Goal: Information Seeking & Learning: Check status

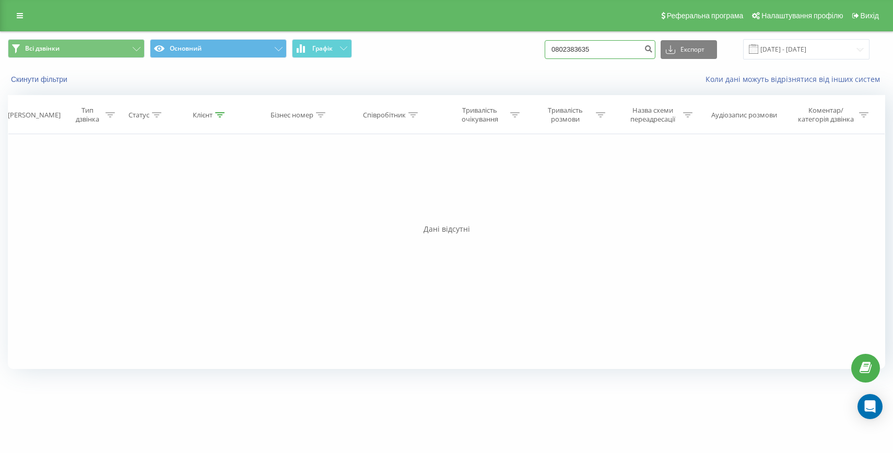
click at [601, 52] on input "0802383635" at bounding box center [600, 49] width 111 height 19
paste input "993164137"
type input "0993164137"
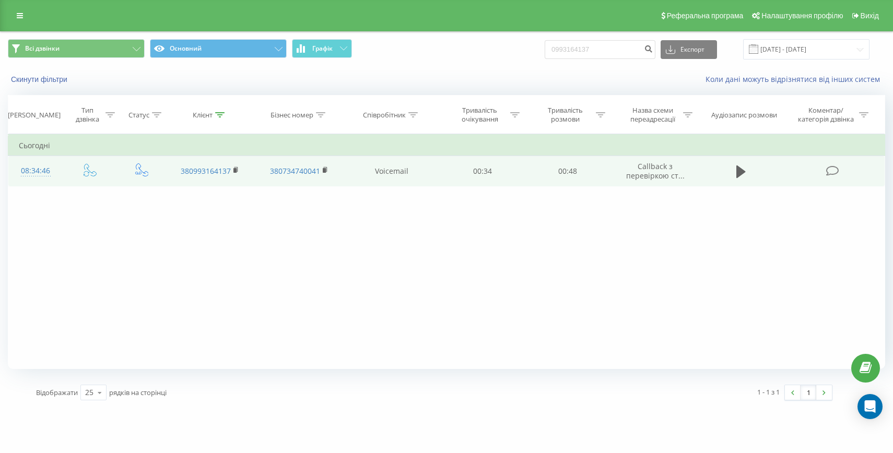
click at [26, 167] on div "08:34:46" at bounding box center [35, 171] width 33 height 20
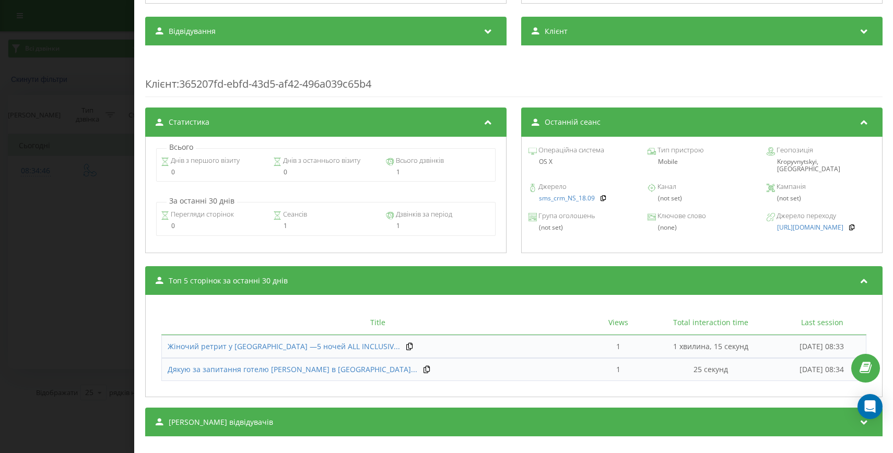
scroll to position [367, 0]
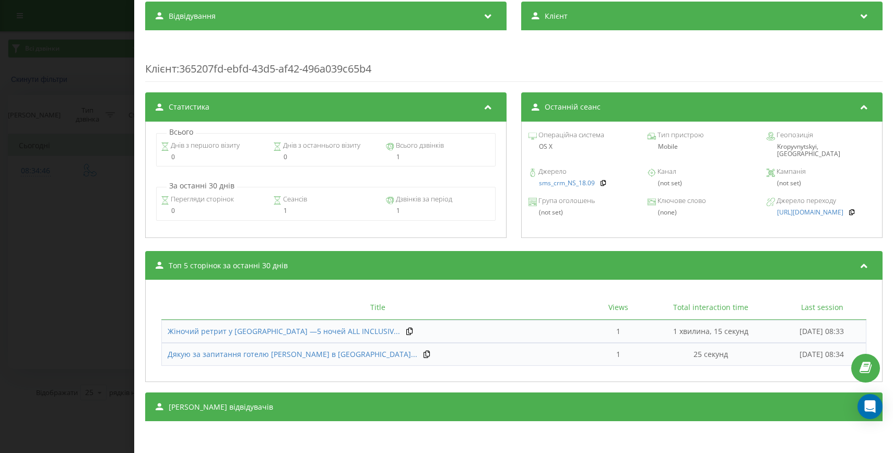
click at [68, 335] on div "Дзвінок : ua14_-1758260086.2767321 1 x - 00:51 00:00 00:00 Транскрипція Для AI-…" at bounding box center [446, 226] width 893 height 453
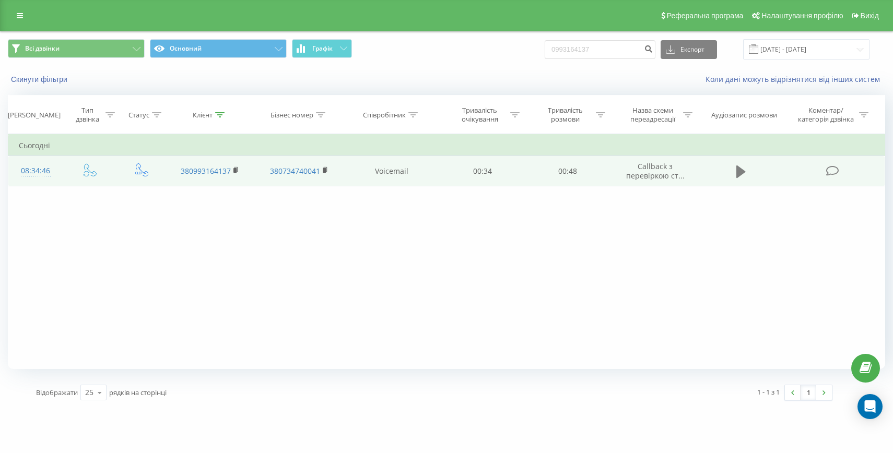
click at [738, 172] on icon at bounding box center [741, 172] width 9 height 13
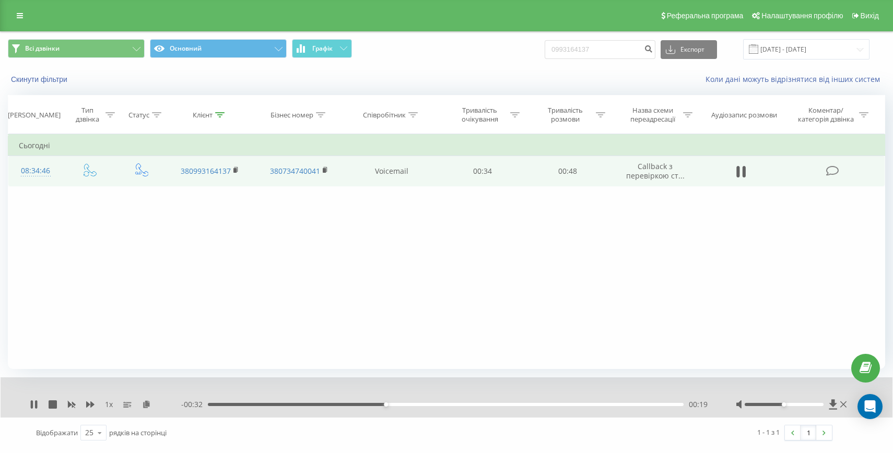
click at [789, 407] on div at bounding box center [792, 405] width 113 height 10
drag, startPoint x: 786, startPoint y: 404, endPoint x: 806, endPoint y: 404, distance: 20.4
click at [806, 404] on div "Accessibility label" at bounding box center [808, 405] width 4 height 4
